Goal: Information Seeking & Learning: Learn about a topic

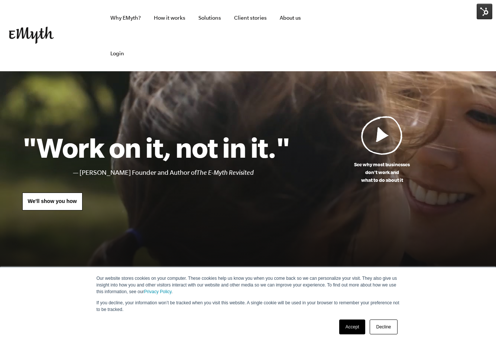
click at [375, 129] on img at bounding box center [382, 135] width 42 height 39
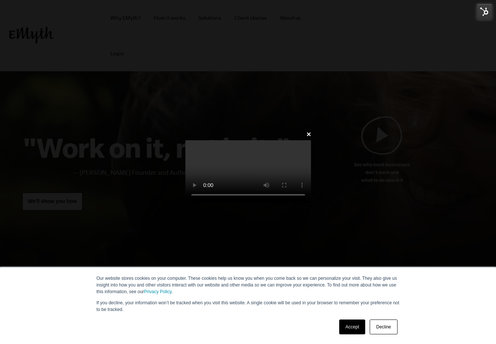
click at [322, 129] on div "✕" at bounding box center [248, 172] width 148 height 86
click at [311, 131] on link "✕" at bounding box center [308, 134] width 5 height 7
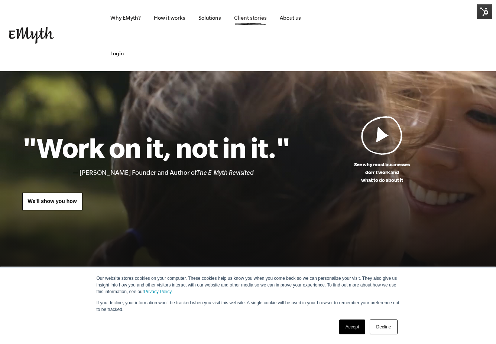
click at [243, 10] on link "Client stories" at bounding box center [250, 18] width 45 height 36
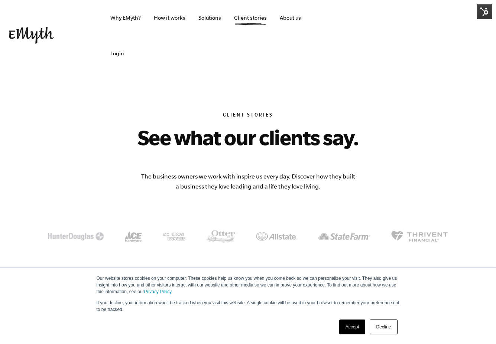
click at [391, 327] on link "Decline" at bounding box center [383, 327] width 27 height 15
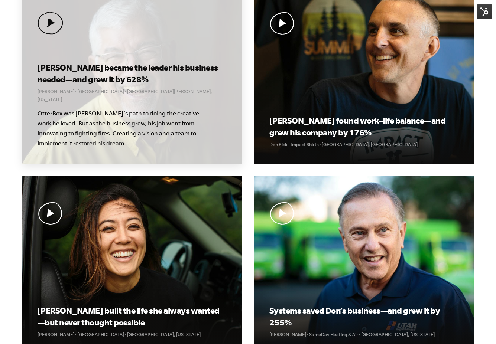
scroll to position [307, 0]
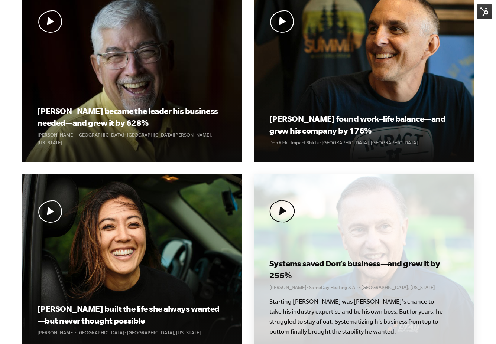
click at [341, 211] on div "Systems saved Don’s business—and grew it by 255% Don Weaver · SameDay Heating &…" at bounding box center [364, 263] width 220 height 178
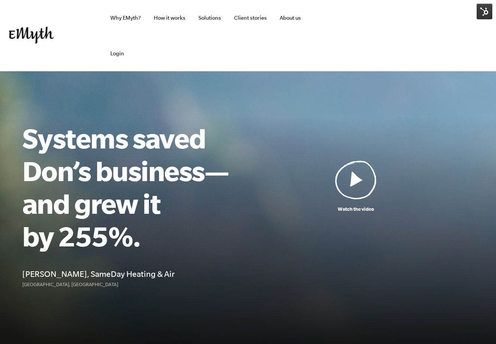
click at [346, 192] on img at bounding box center [356, 180] width 42 height 39
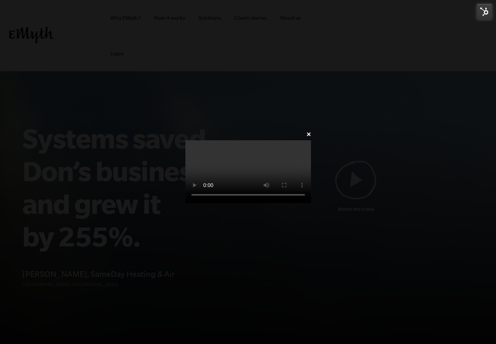
click at [311, 131] on link "✕" at bounding box center [308, 134] width 5 height 7
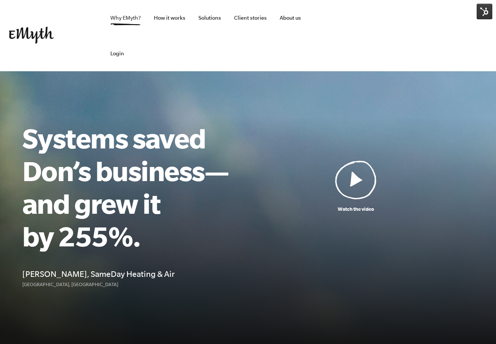
click at [123, 20] on link "Why EMyth?" at bounding box center [125, 18] width 42 height 36
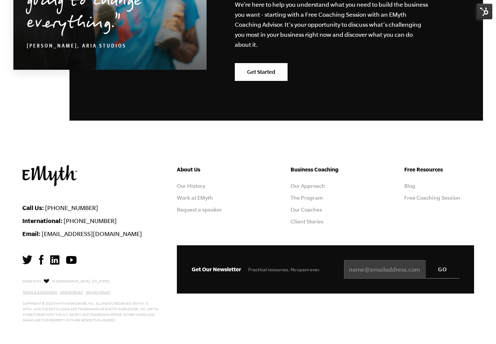
scroll to position [2366, 0]
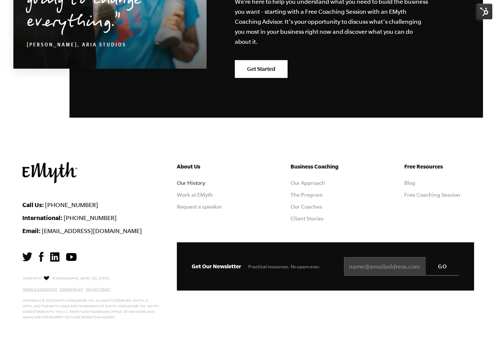
click at [195, 181] on link "Our History" at bounding box center [191, 183] width 28 height 6
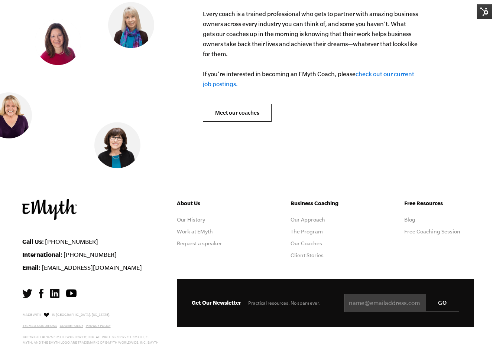
scroll to position [3025, 0]
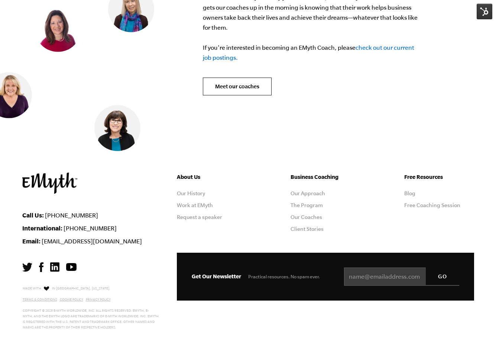
click at [310, 187] on ul "Business Coaching Our Approach The Program Our Coaches Client Stories" at bounding box center [326, 205] width 70 height 65
click at [311, 179] on ul "Business Coaching Our Approach The Program Our Coaches Client Stories" at bounding box center [326, 205] width 70 height 65
click at [311, 191] on link "Our Approach" at bounding box center [308, 194] width 35 height 6
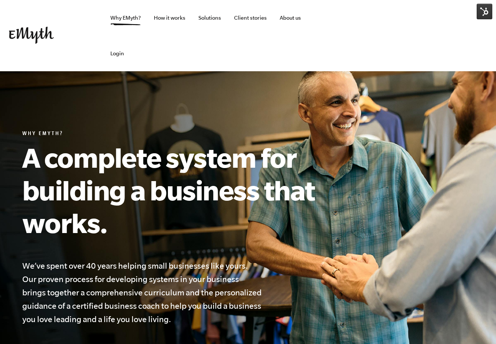
click at [40, 35] on img at bounding box center [31, 35] width 45 height 17
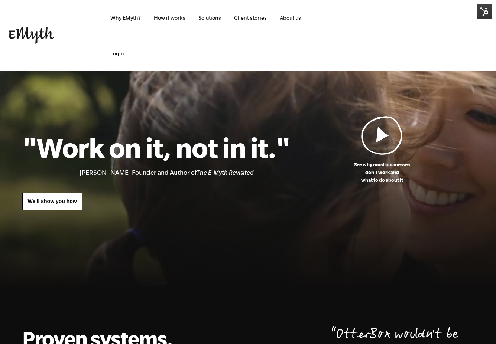
click at [385, 140] on img at bounding box center [382, 135] width 42 height 39
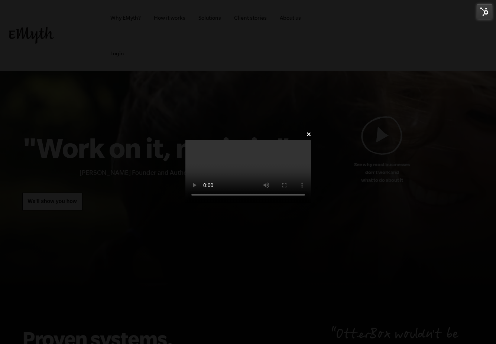
click at [311, 131] on link "✕" at bounding box center [308, 134] width 5 height 7
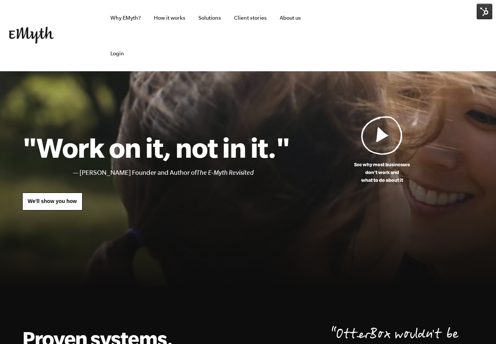
click at [378, 139] on img at bounding box center [382, 135] width 42 height 39
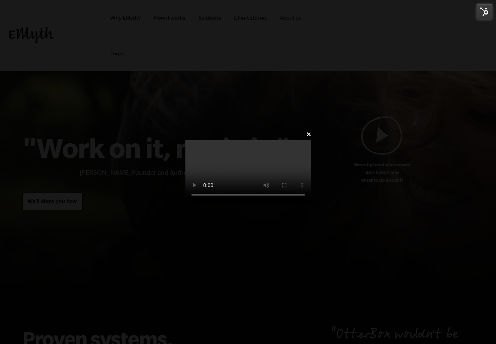
click at [311, 131] on link "✕" at bounding box center [308, 134] width 5 height 7
